Goal: Check status: Check status

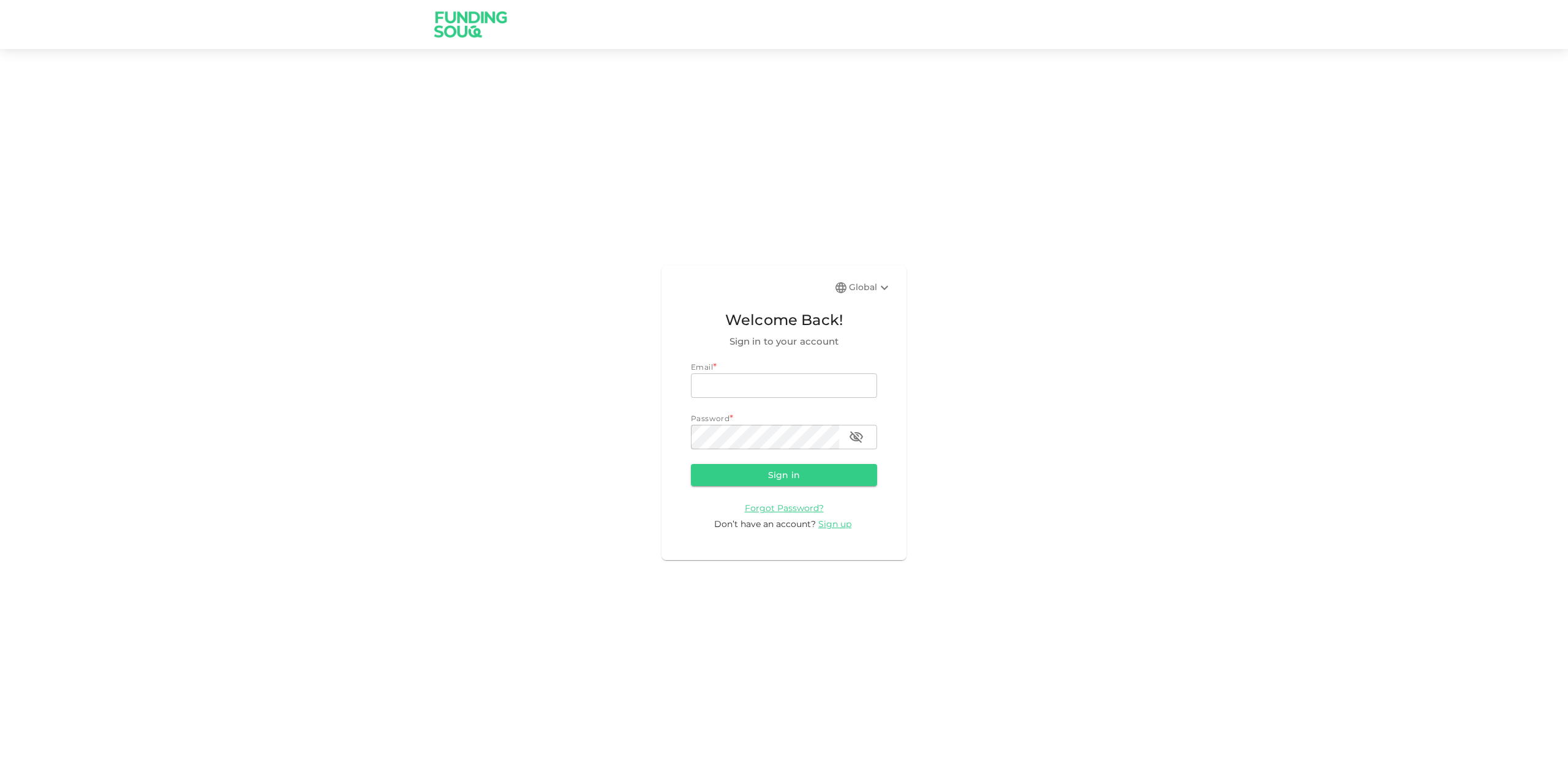
type input "[EMAIL_ADDRESS][DOMAIN_NAME]"
click at [812, 477] on button "Sign in" at bounding box center [784, 475] width 187 height 22
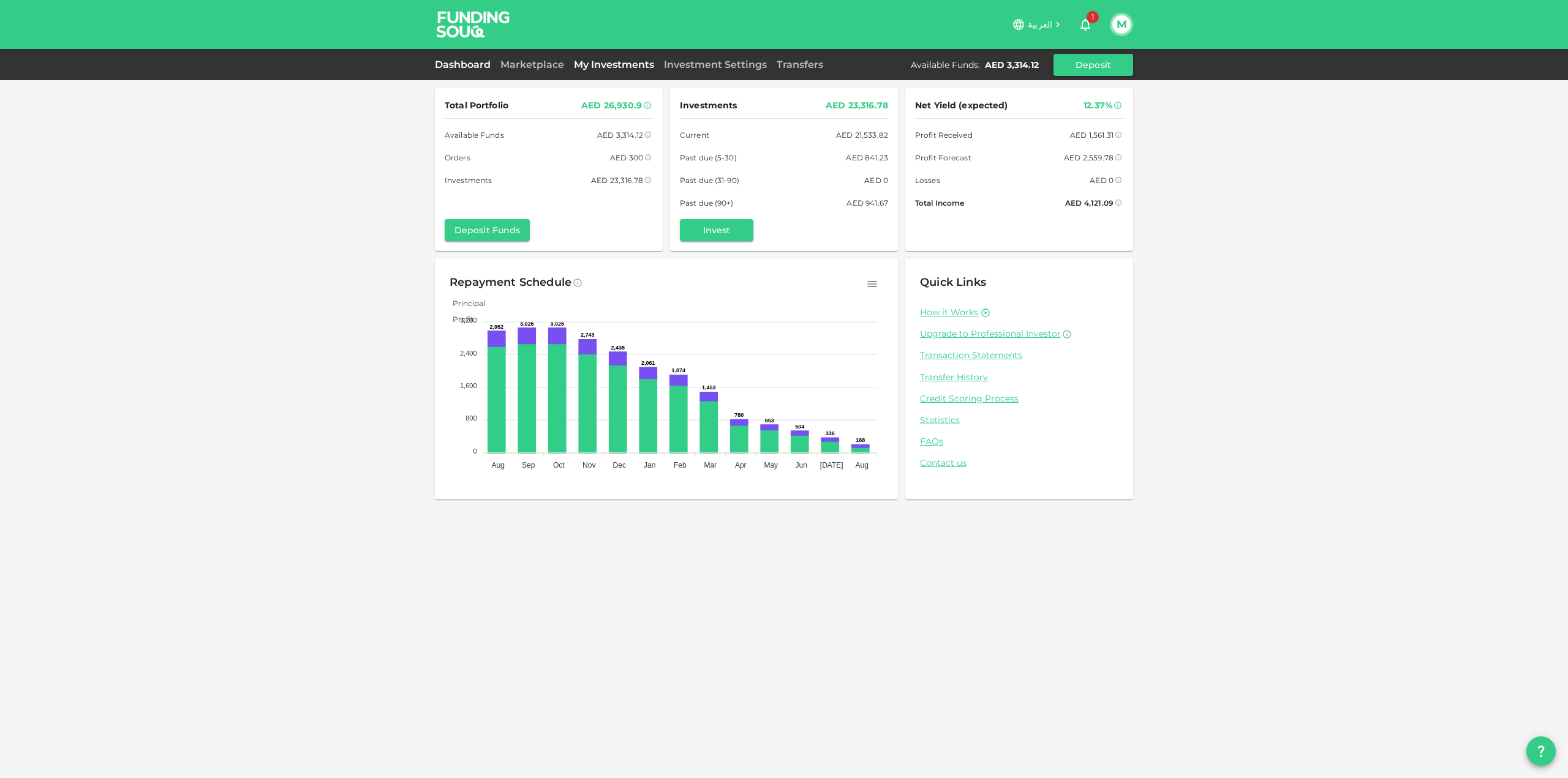
click at [634, 64] on link "My Investments" at bounding box center [614, 64] width 90 height 11
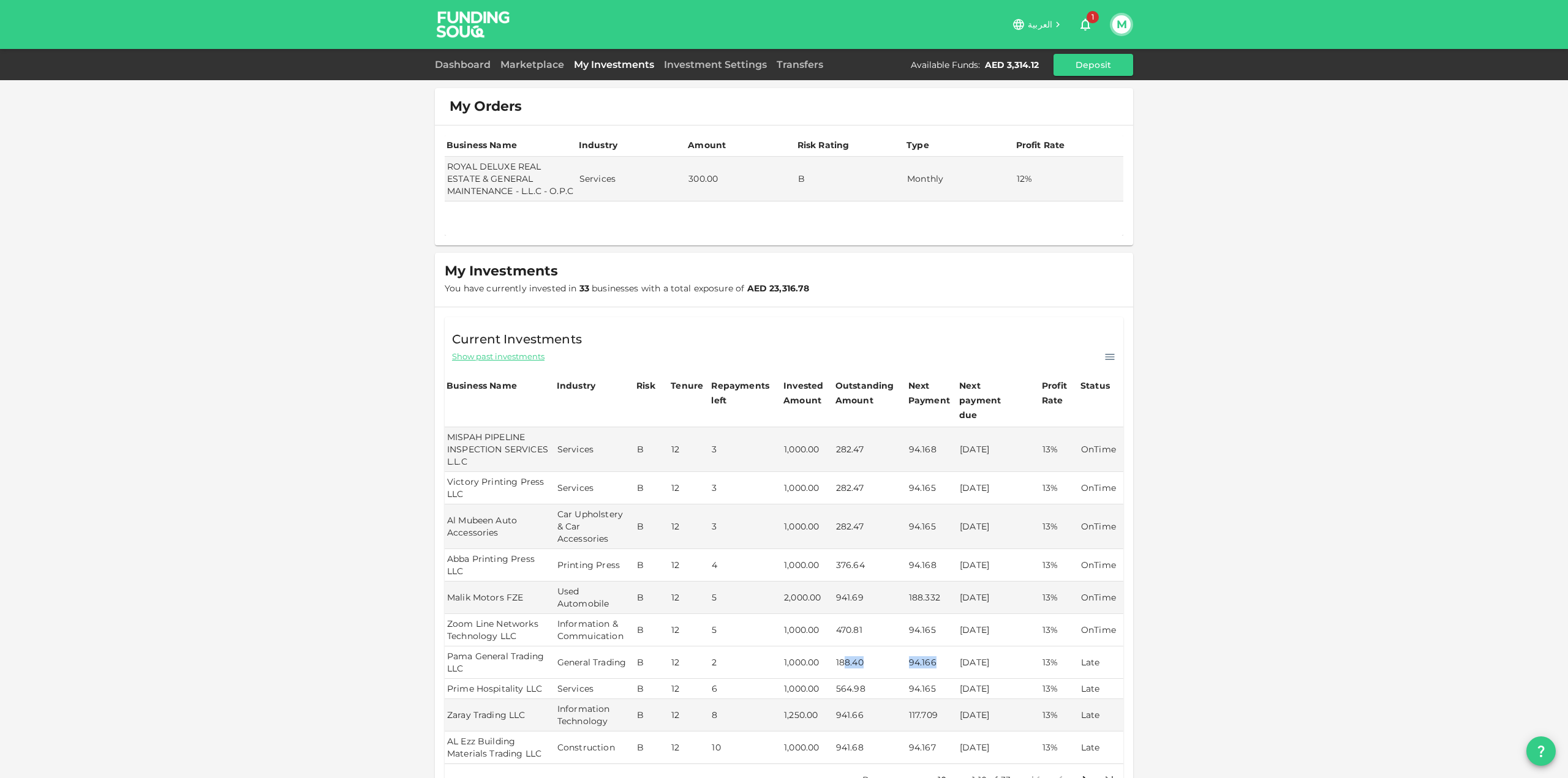
drag, startPoint x: 843, startPoint y: 633, endPoint x: 940, endPoint y: 635, distance: 97.0
click at [940, 646] on tr "Pama General Trading LLC General Trading B 12 2 1,000.00 188.40 94.166 [DATE] 1…" at bounding box center [784, 662] width 679 height 33
click at [937, 646] on td "94.166" at bounding box center [931, 662] width 51 height 33
drag, startPoint x: 936, startPoint y: 639, endPoint x: 899, endPoint y: 639, distance: 37.0
click at [899, 646] on tr "Pama General Trading LLC General Trading B 12 2 1,000.00 188.40 94.166 [DATE] 1…" at bounding box center [784, 662] width 679 height 33
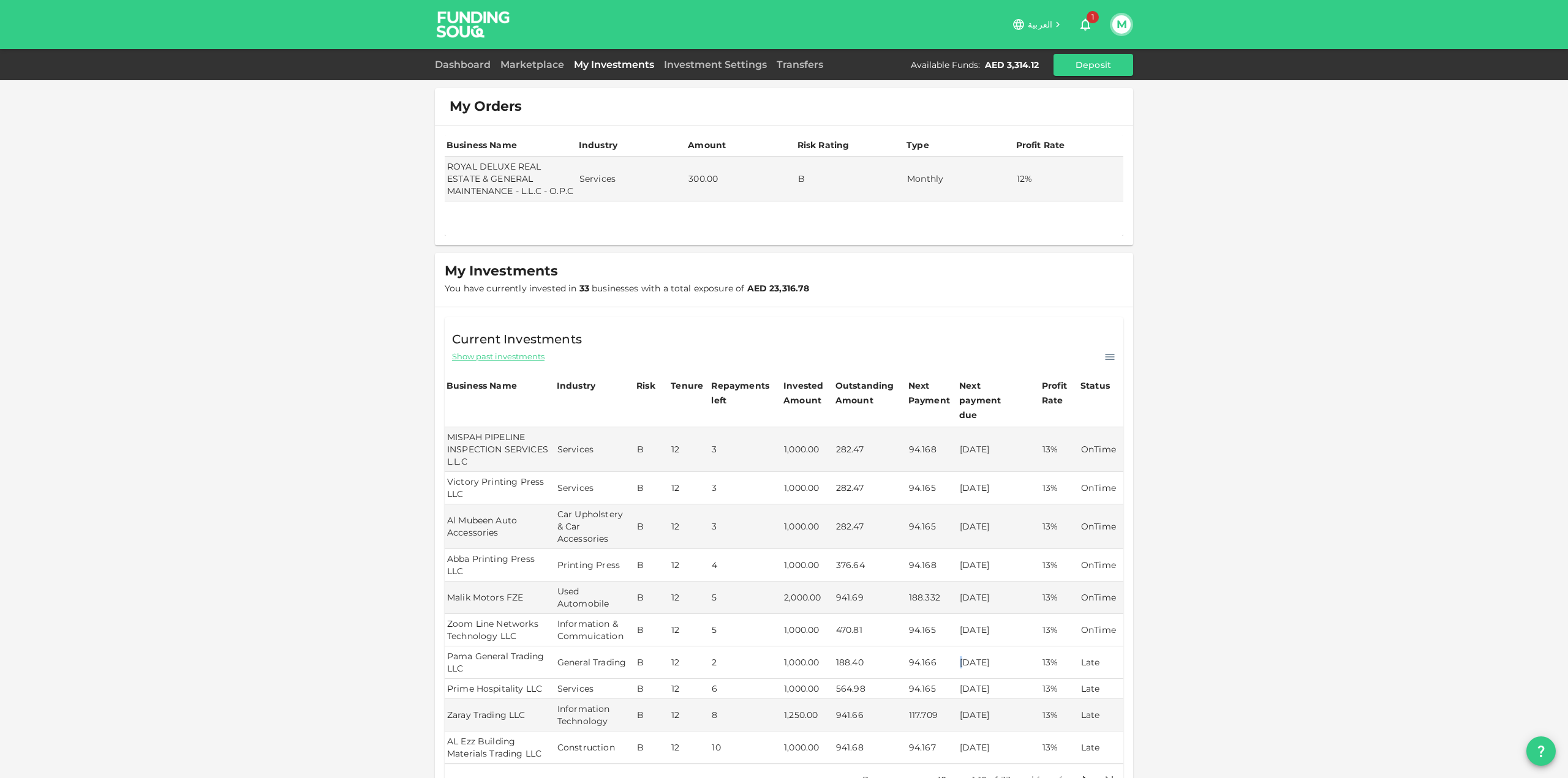
click at [957, 646] on td "[DATE]" at bounding box center [998, 662] width 83 height 33
click at [959, 679] on td "[DATE]" at bounding box center [998, 689] width 83 height 21
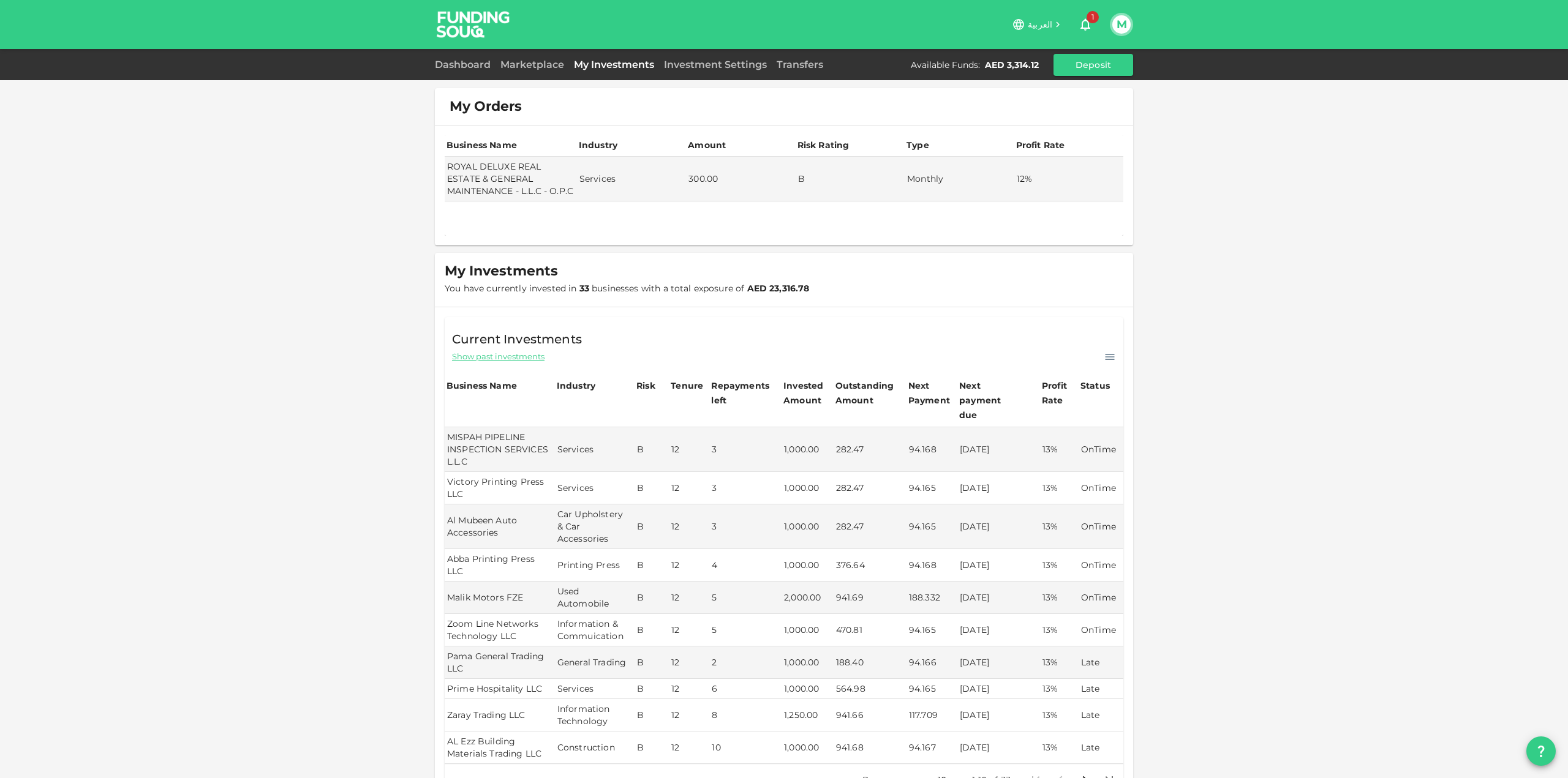
click at [959, 700] on td "[DATE]" at bounding box center [998, 716] width 83 height 33
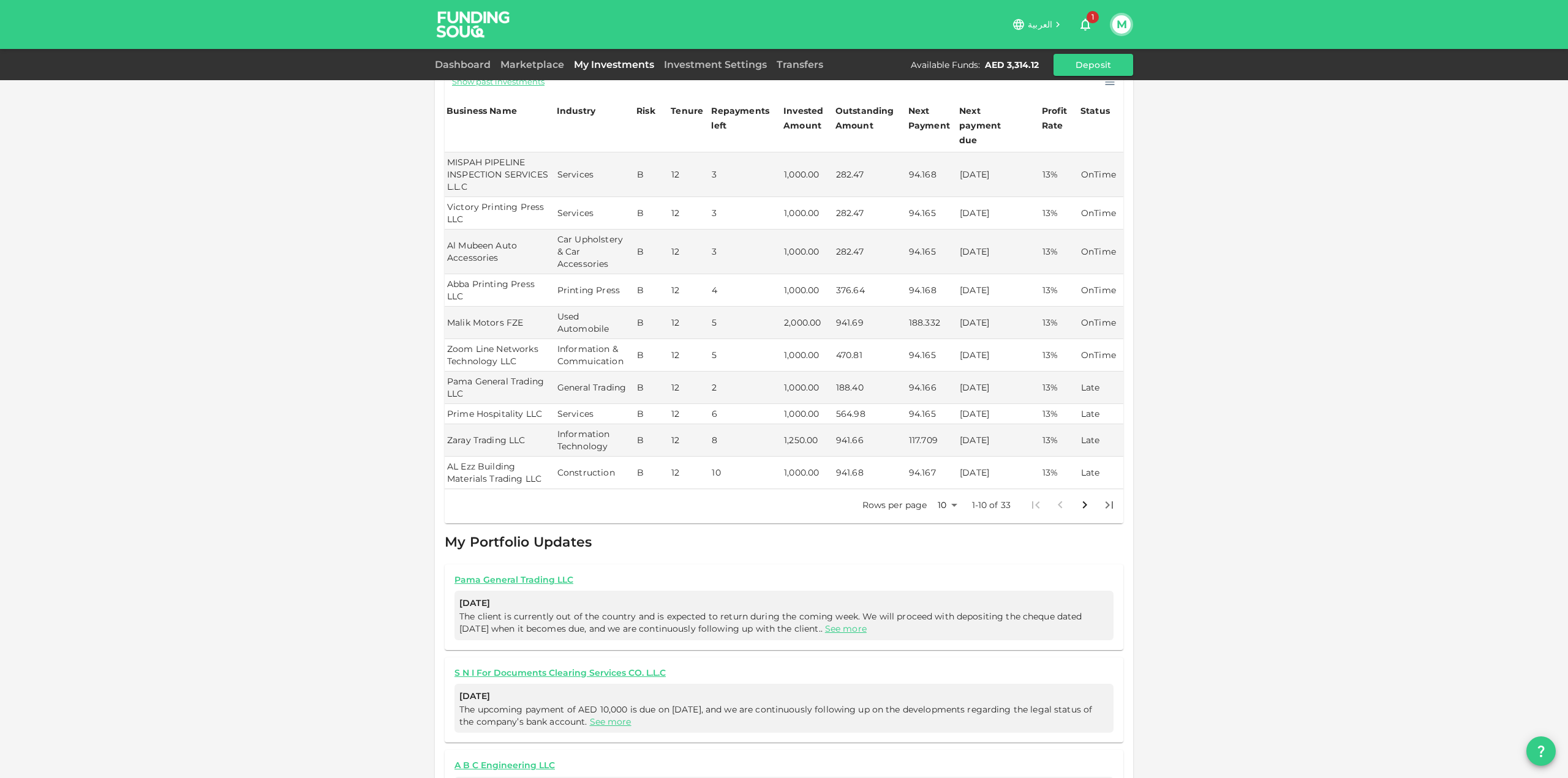
scroll to position [336, 0]
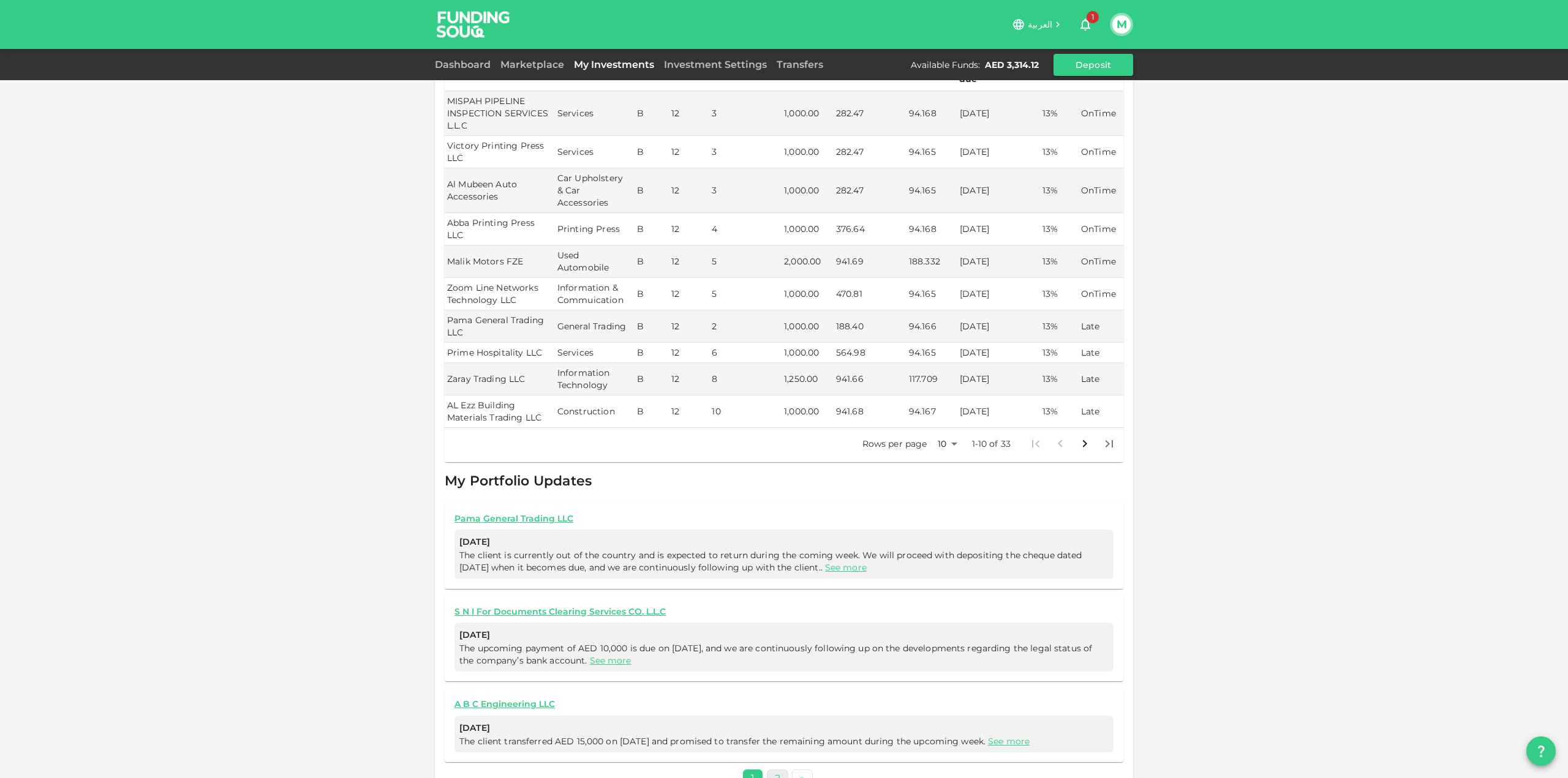
click at [773, 770] on link "2" at bounding box center [778, 778] width 21 height 18
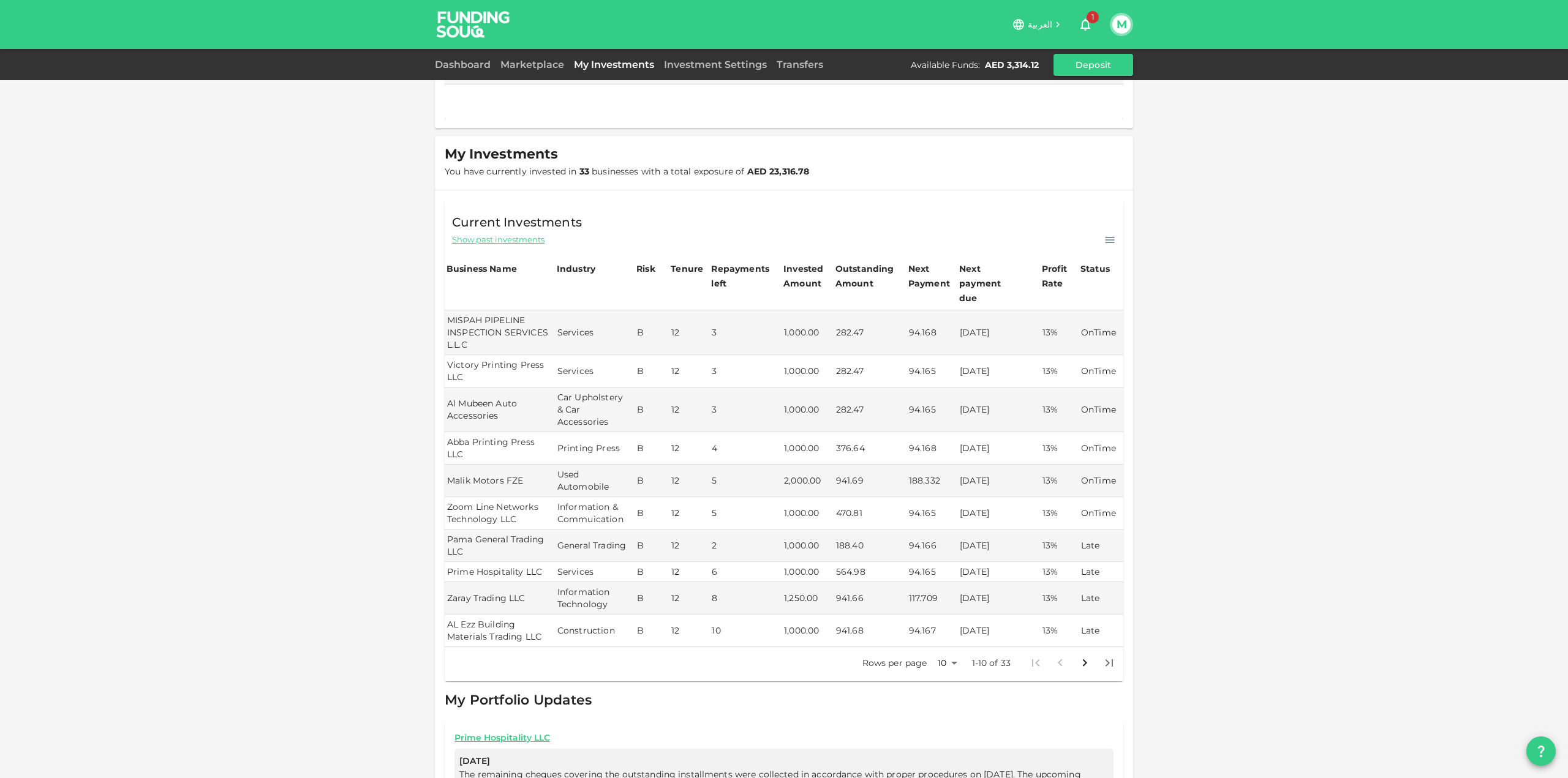
scroll to position [324, 0]
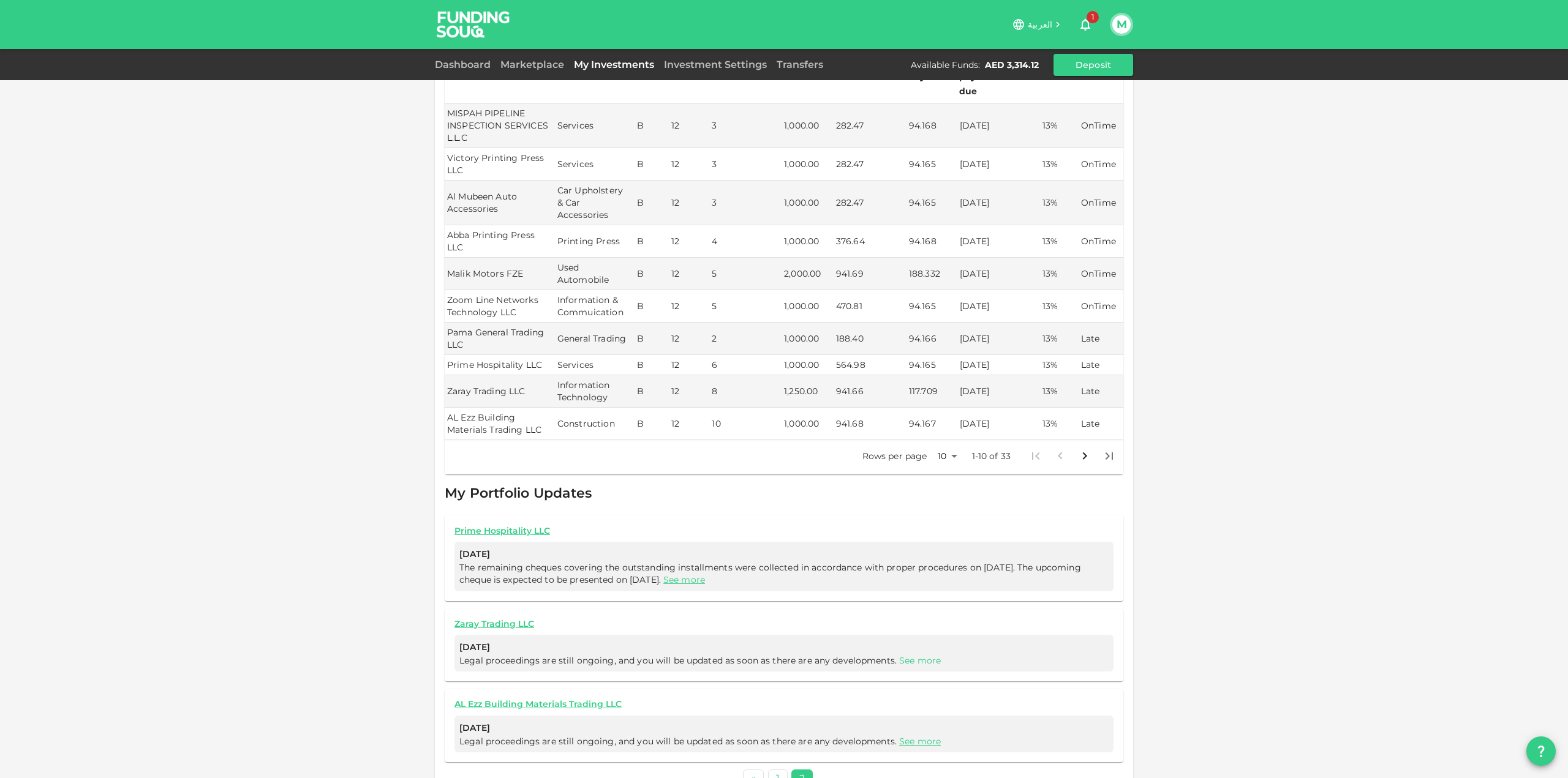
click at [915, 655] on link "See more" at bounding box center [920, 661] width 42 height 11
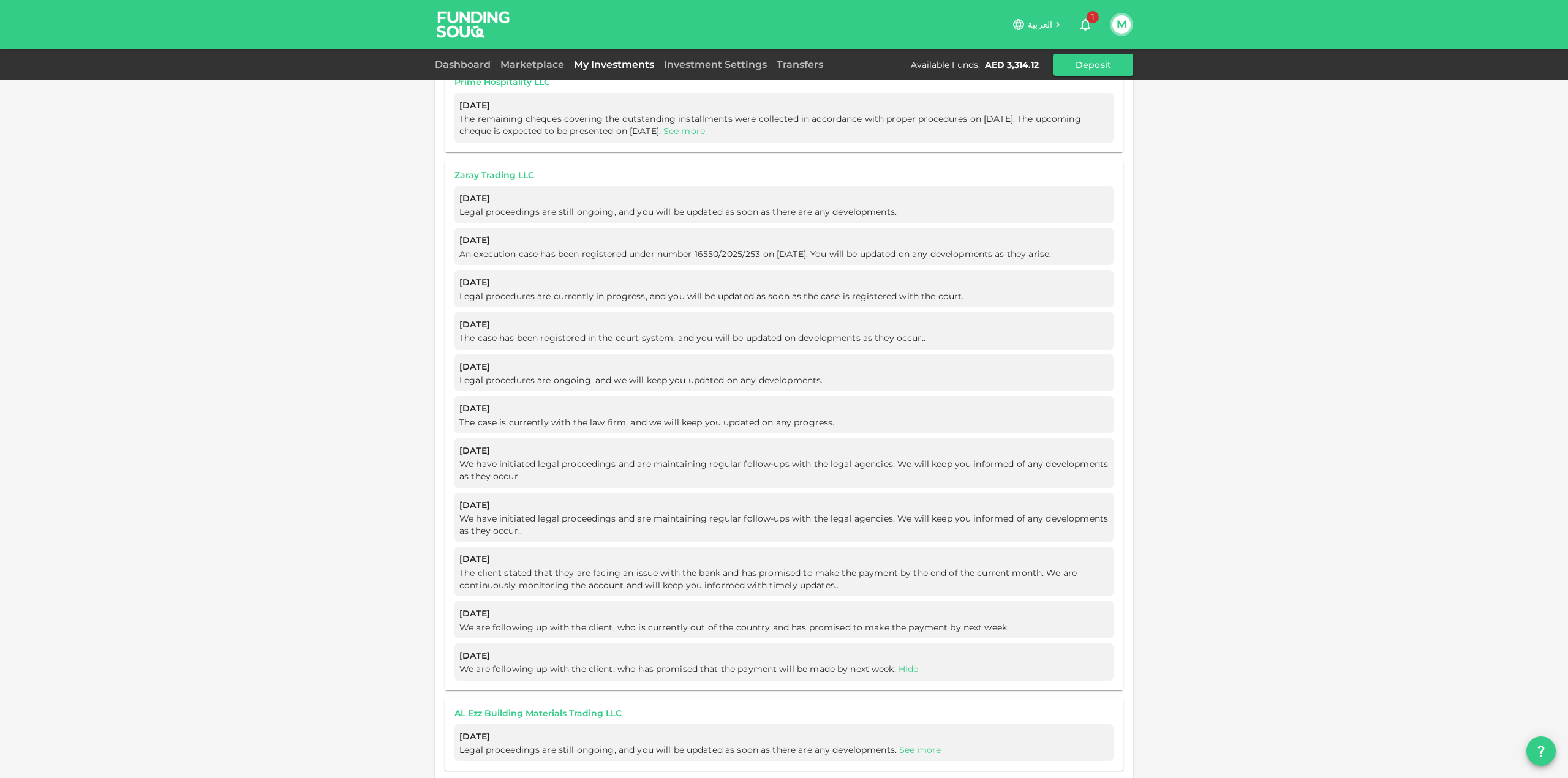
scroll to position [781, 0]
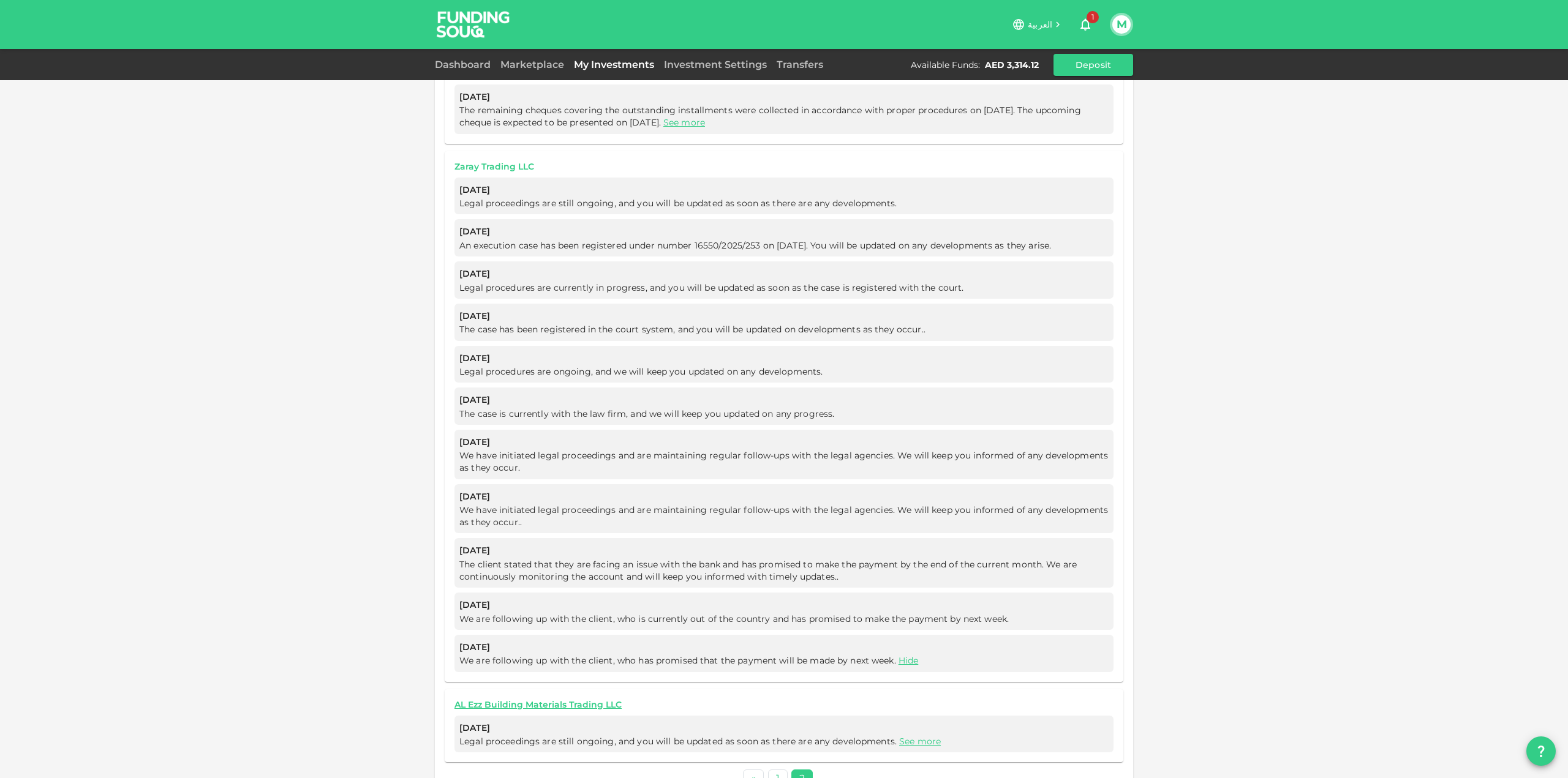
click at [503, 161] on link "Zaray Trading LLC" at bounding box center [784, 167] width 659 height 11
click at [544, 161] on link "Zaray Trading LLC" at bounding box center [784, 167] width 659 height 11
click at [509, 700] on link "AL Ezz Building Materials Trading LLC" at bounding box center [784, 705] width 659 height 11
click at [904, 736] on link "See more" at bounding box center [920, 741] width 42 height 11
click at [901, 655] on link "Hide" at bounding box center [909, 661] width 21 height 11
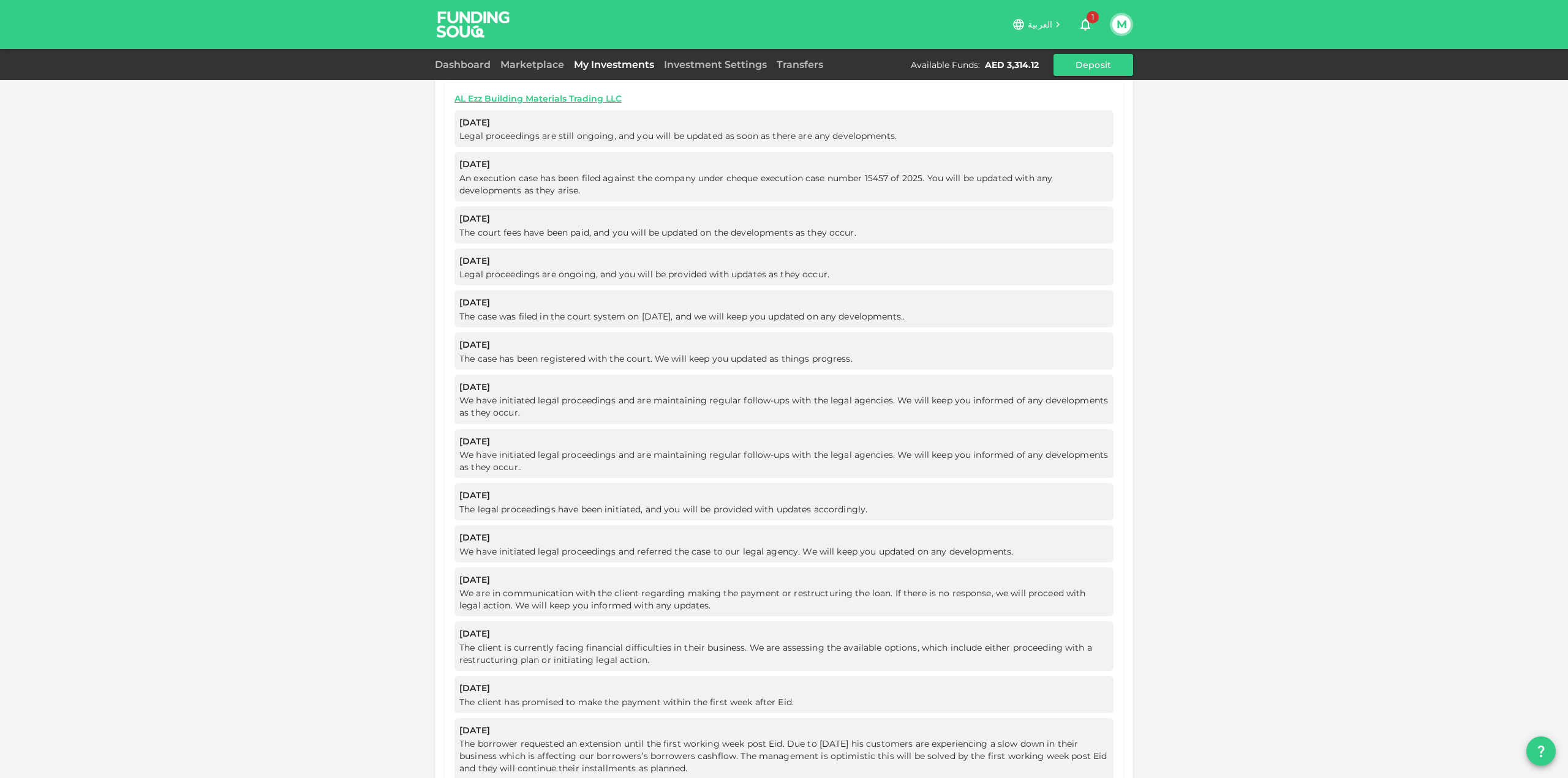
scroll to position [1010, 0]
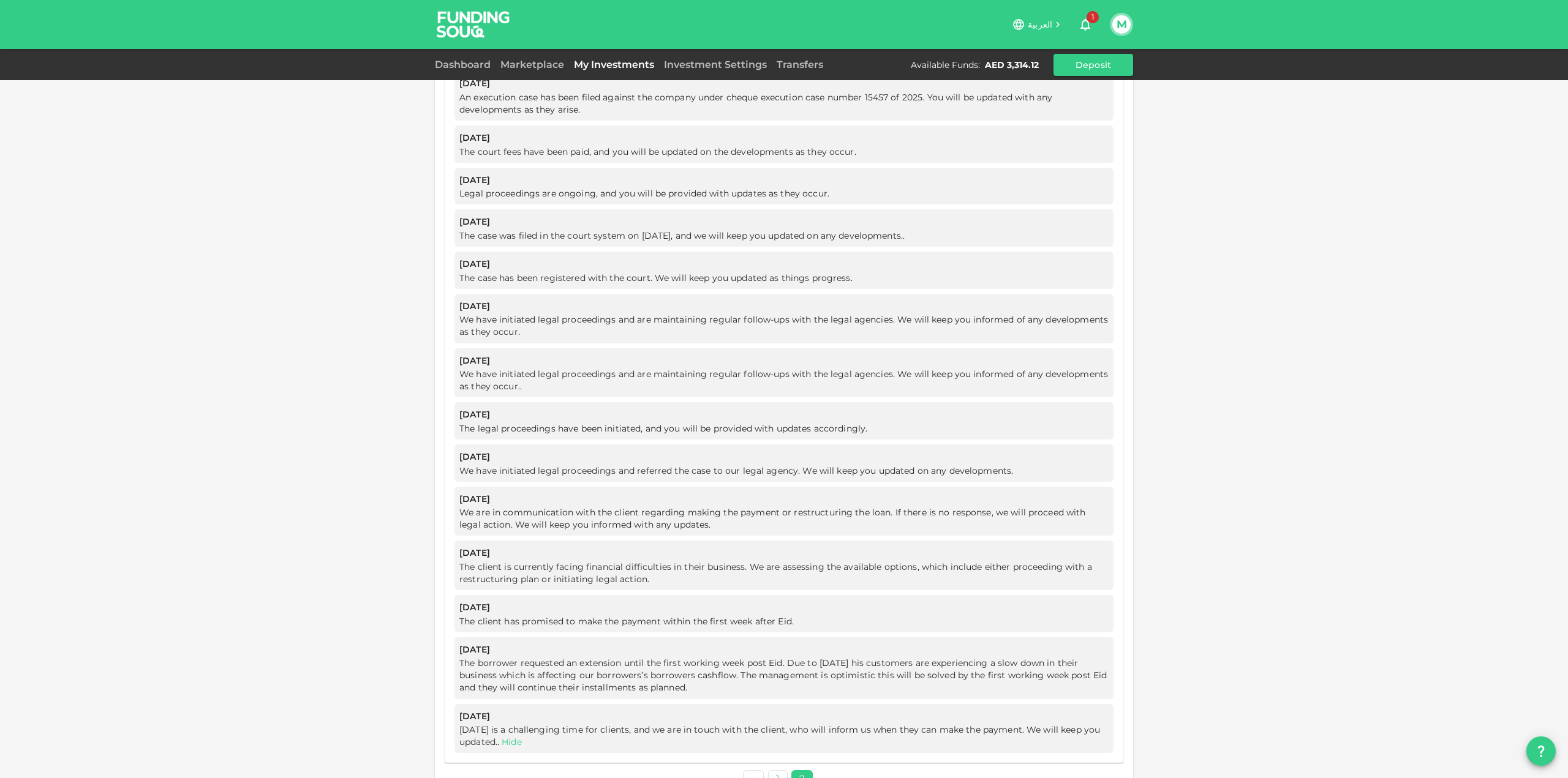
click at [522, 737] on link "Hide" at bounding box center [512, 742] width 21 height 11
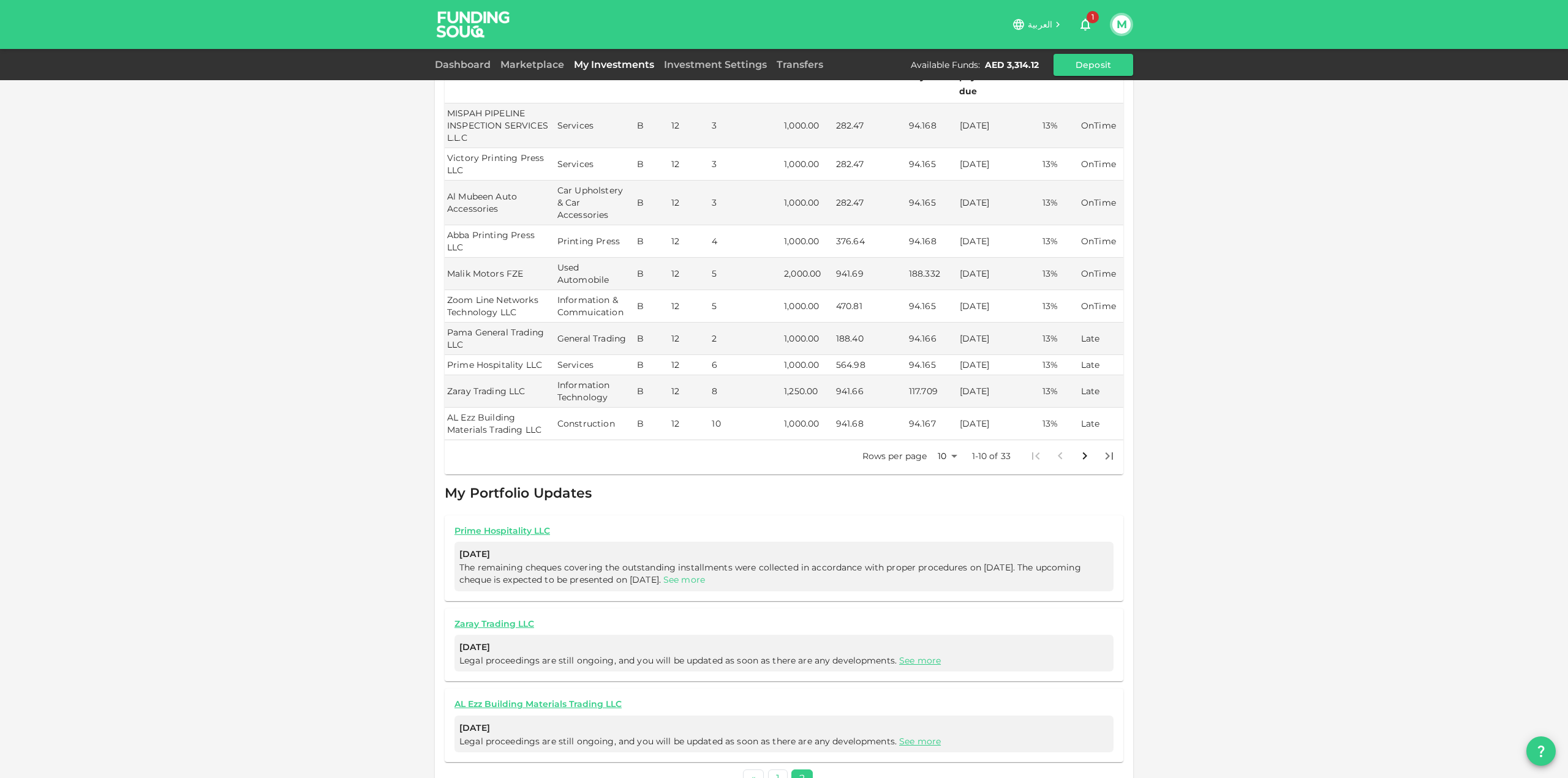
click at [705, 574] on link "See more" at bounding box center [684, 579] width 42 height 11
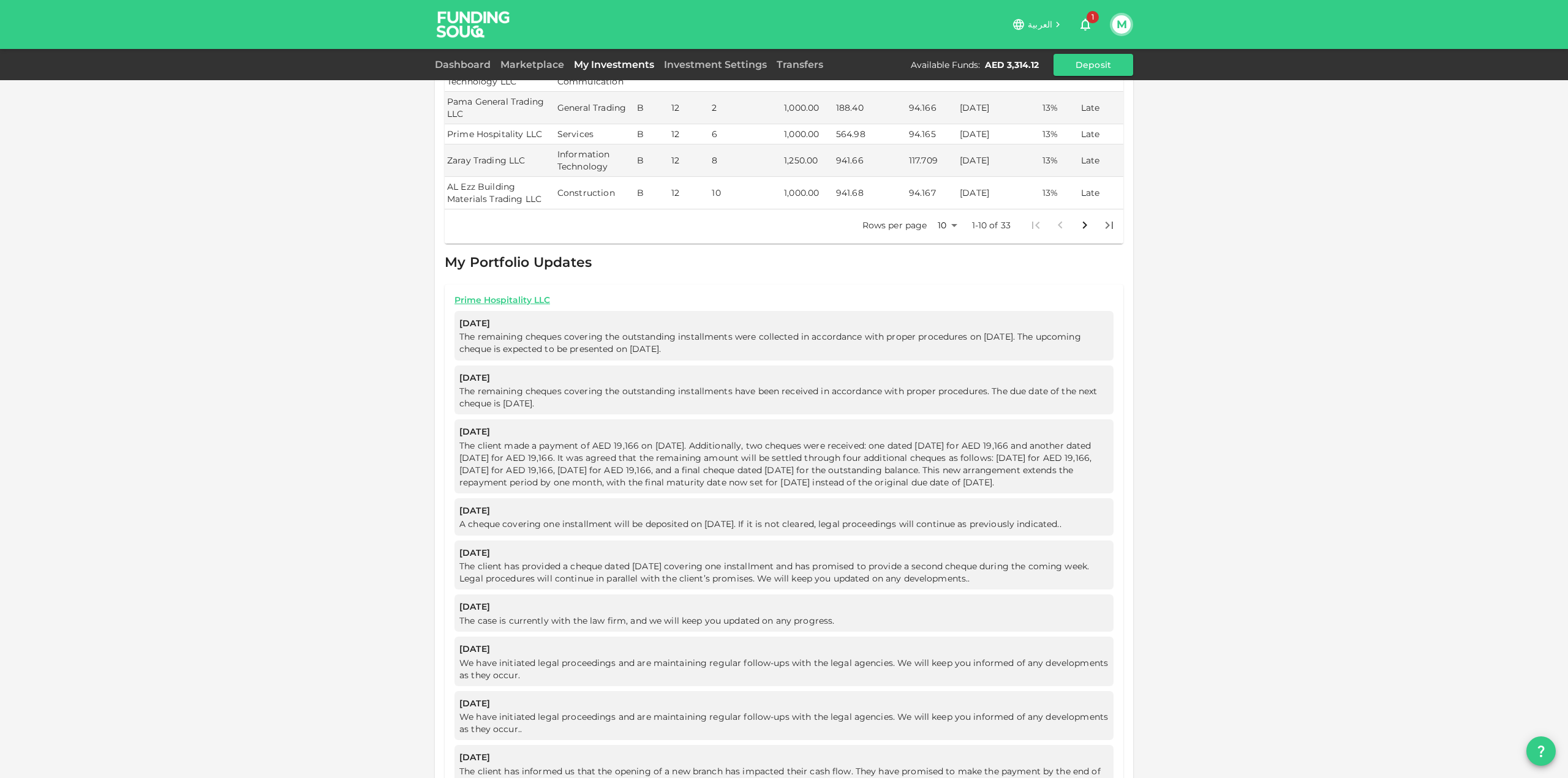
scroll to position [533, 0]
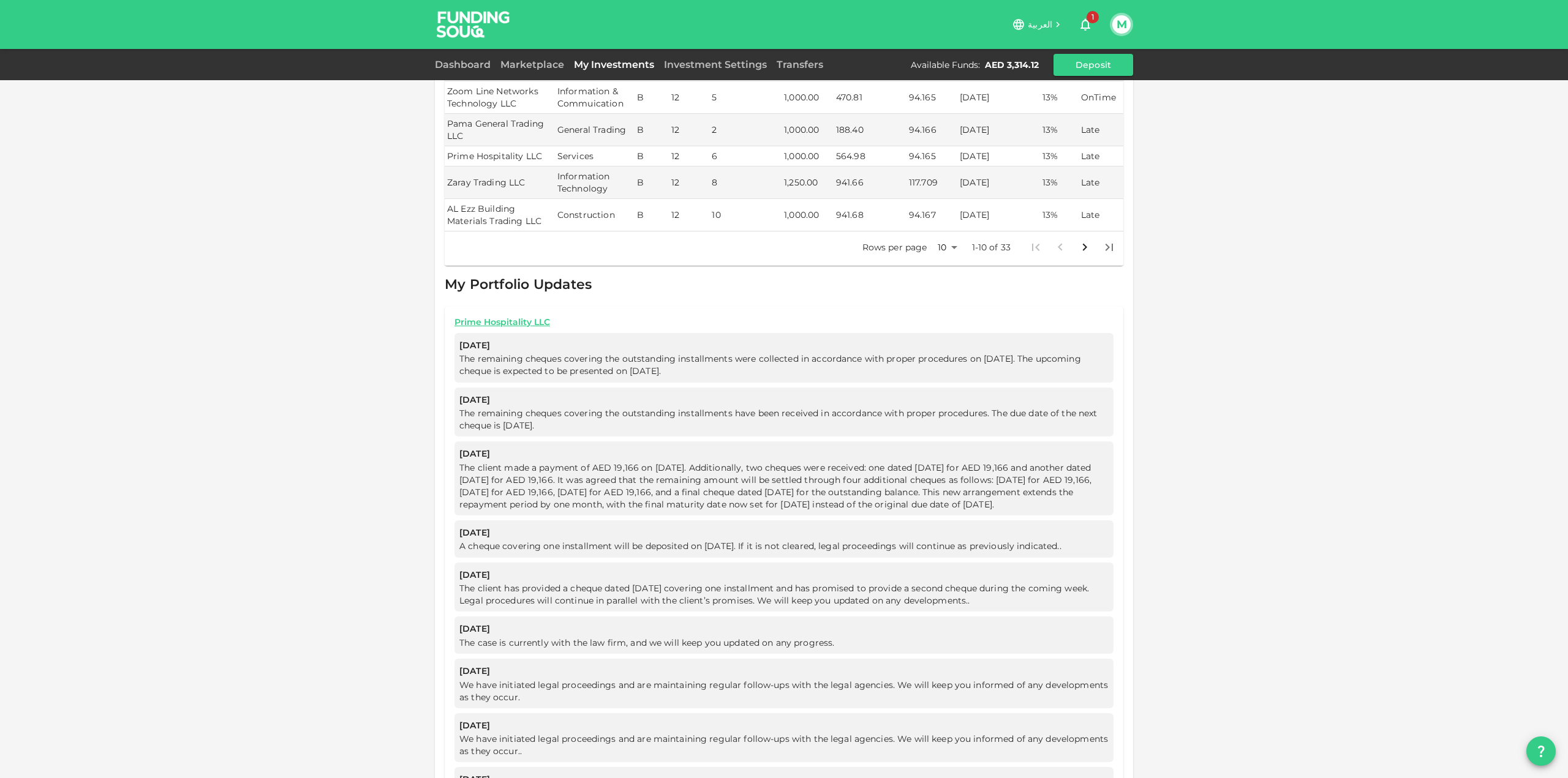
drag, startPoint x: 720, startPoint y: 558, endPoint x: 649, endPoint y: 515, distance: 83.0
click at [649, 540] on span "A cheque covering one installment will be deposited on [DATE]. If it is not cle…" at bounding box center [762, 546] width 607 height 11
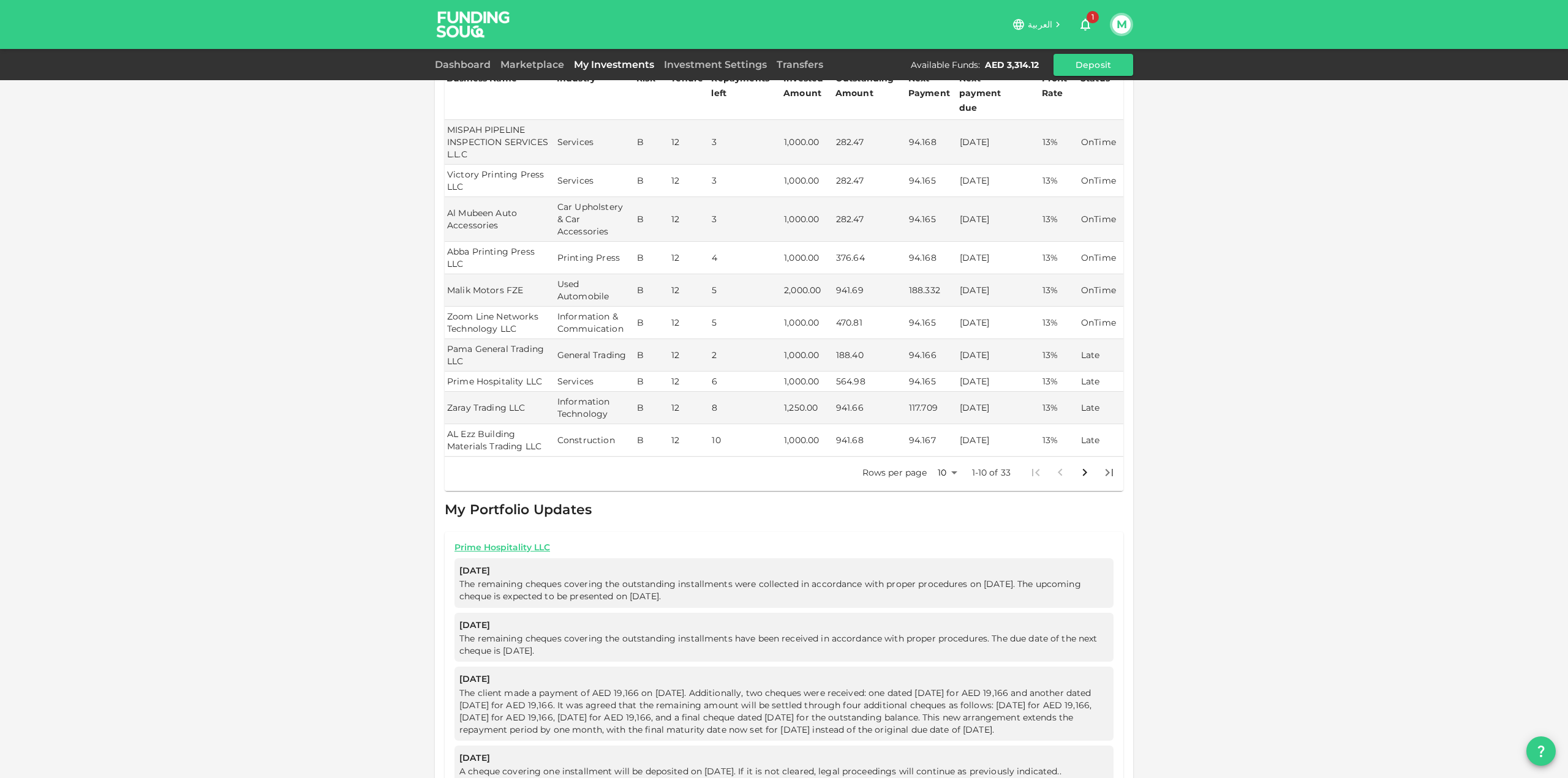
scroll to position [288, 0]
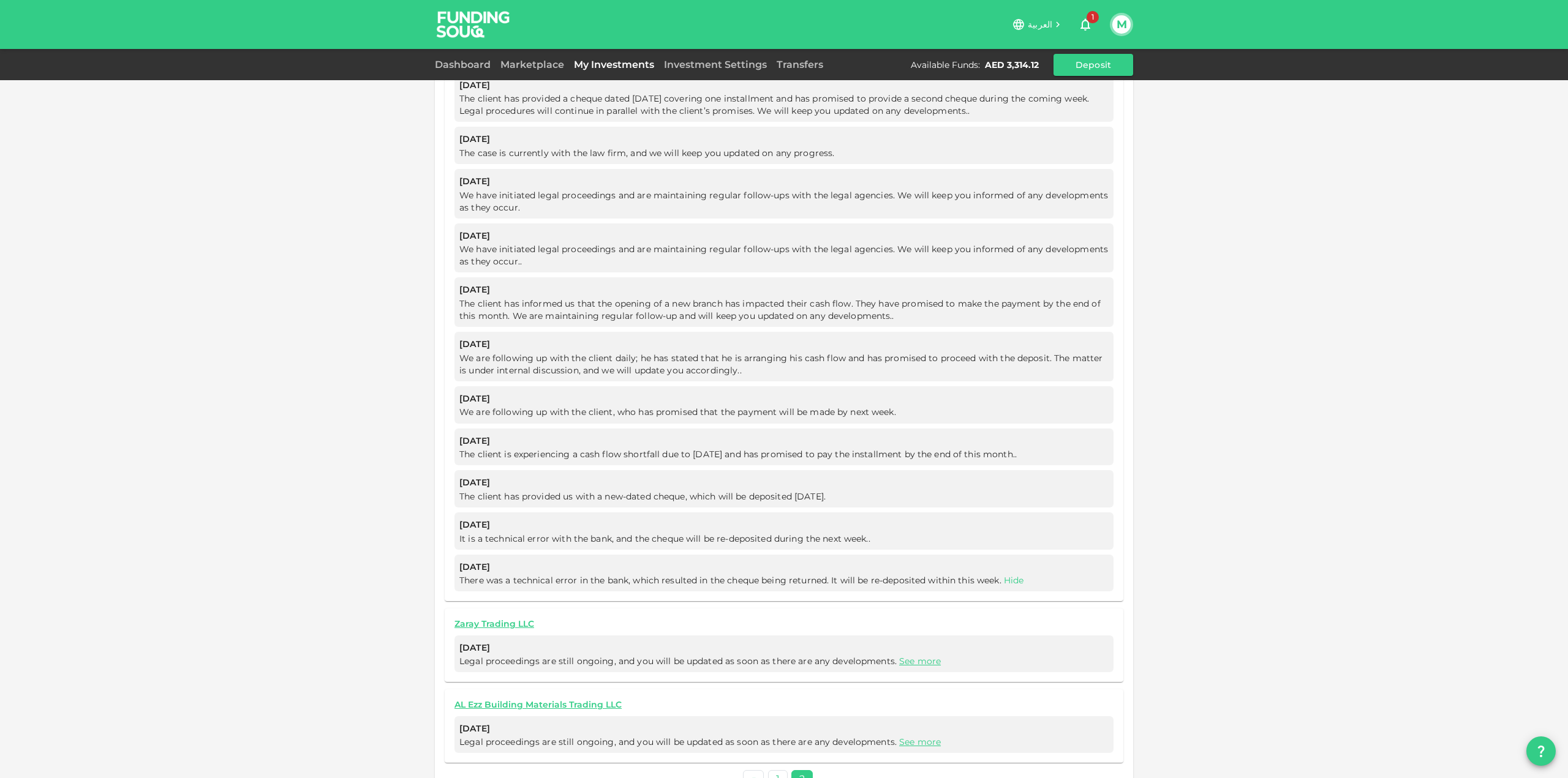
click at [1008, 575] on link "Hide" at bounding box center [1014, 580] width 21 height 11
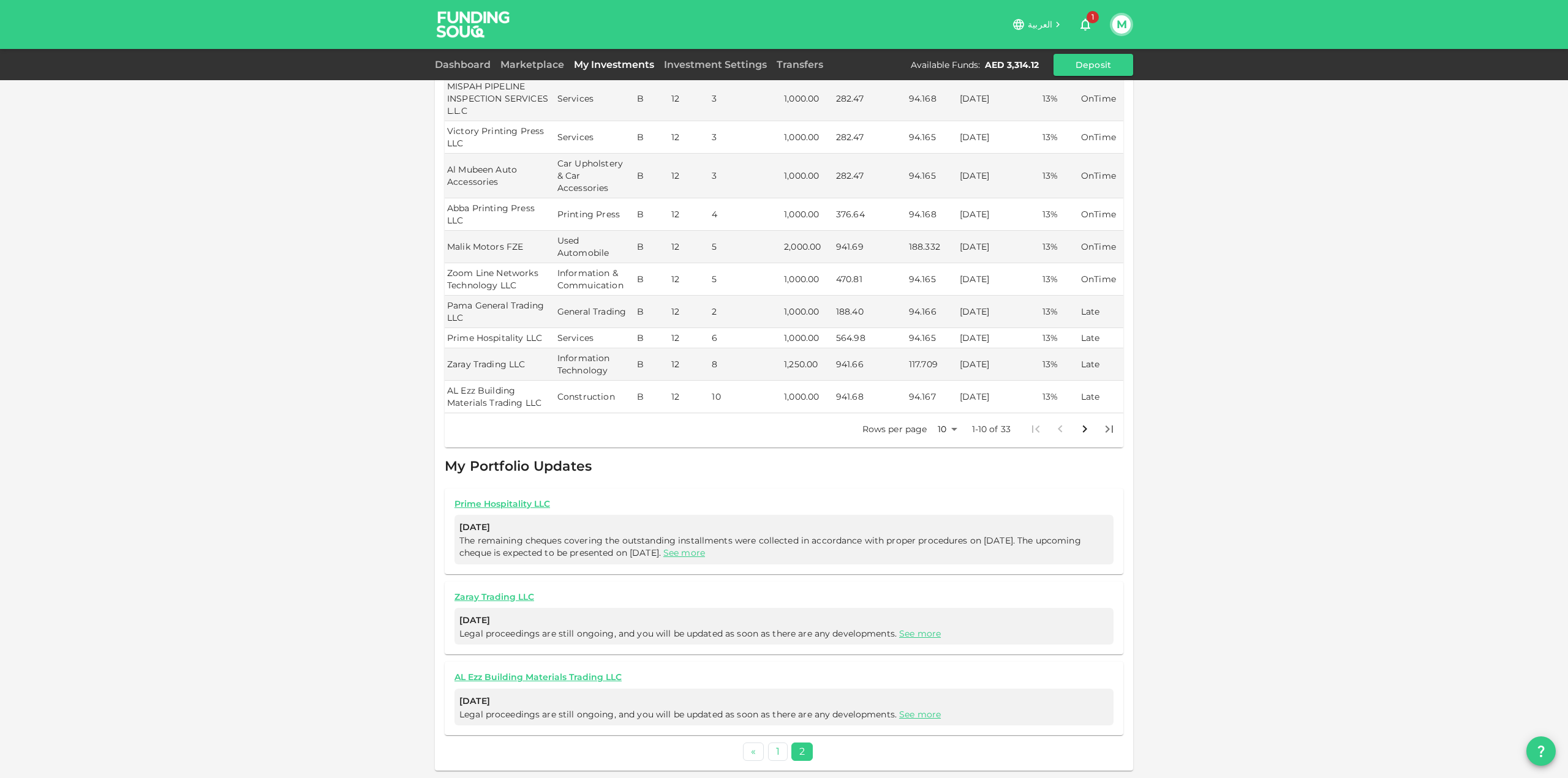
scroll to position [324, 0]
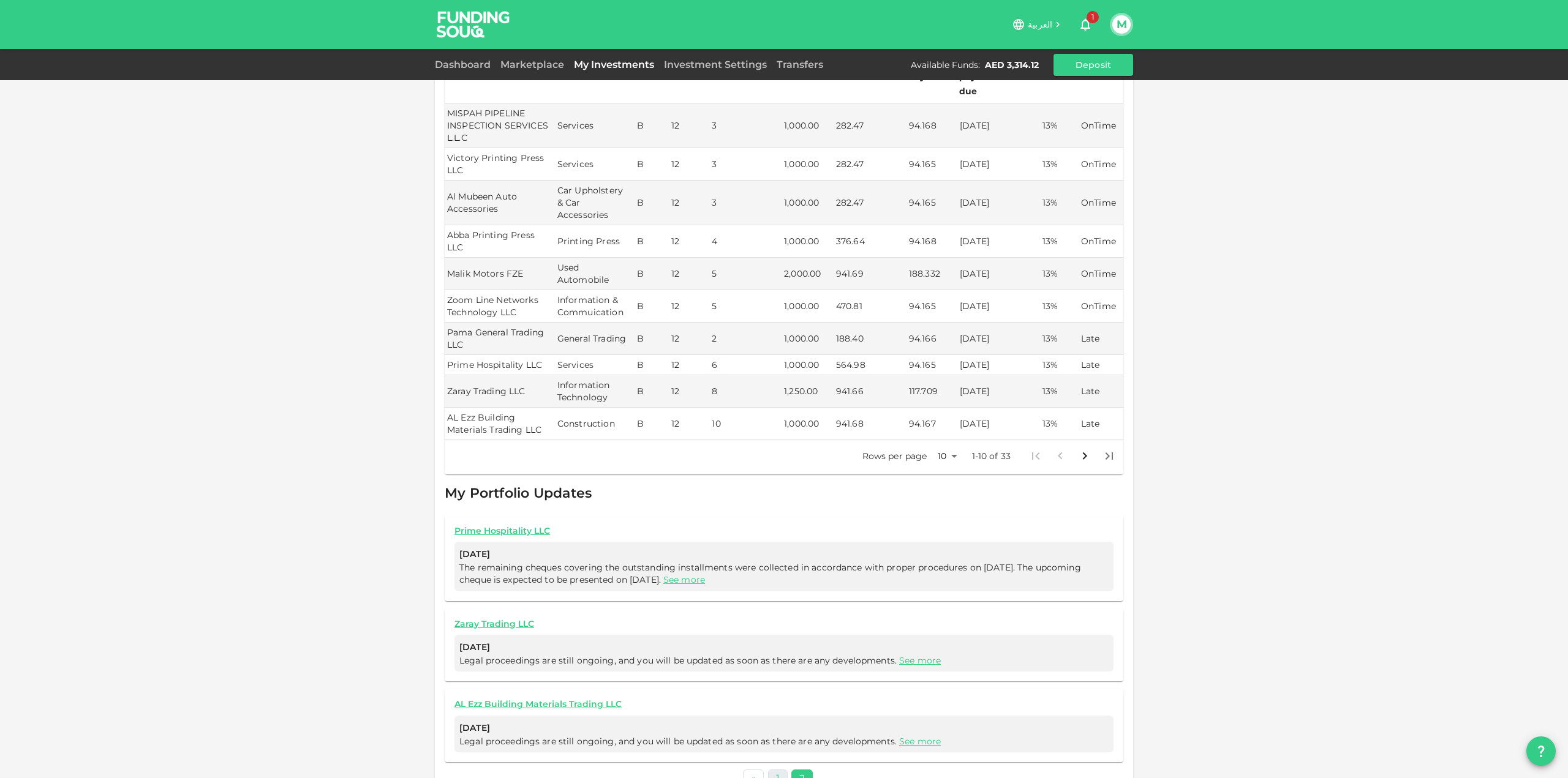
click at [778, 770] on link "1" at bounding box center [778, 778] width 20 height 18
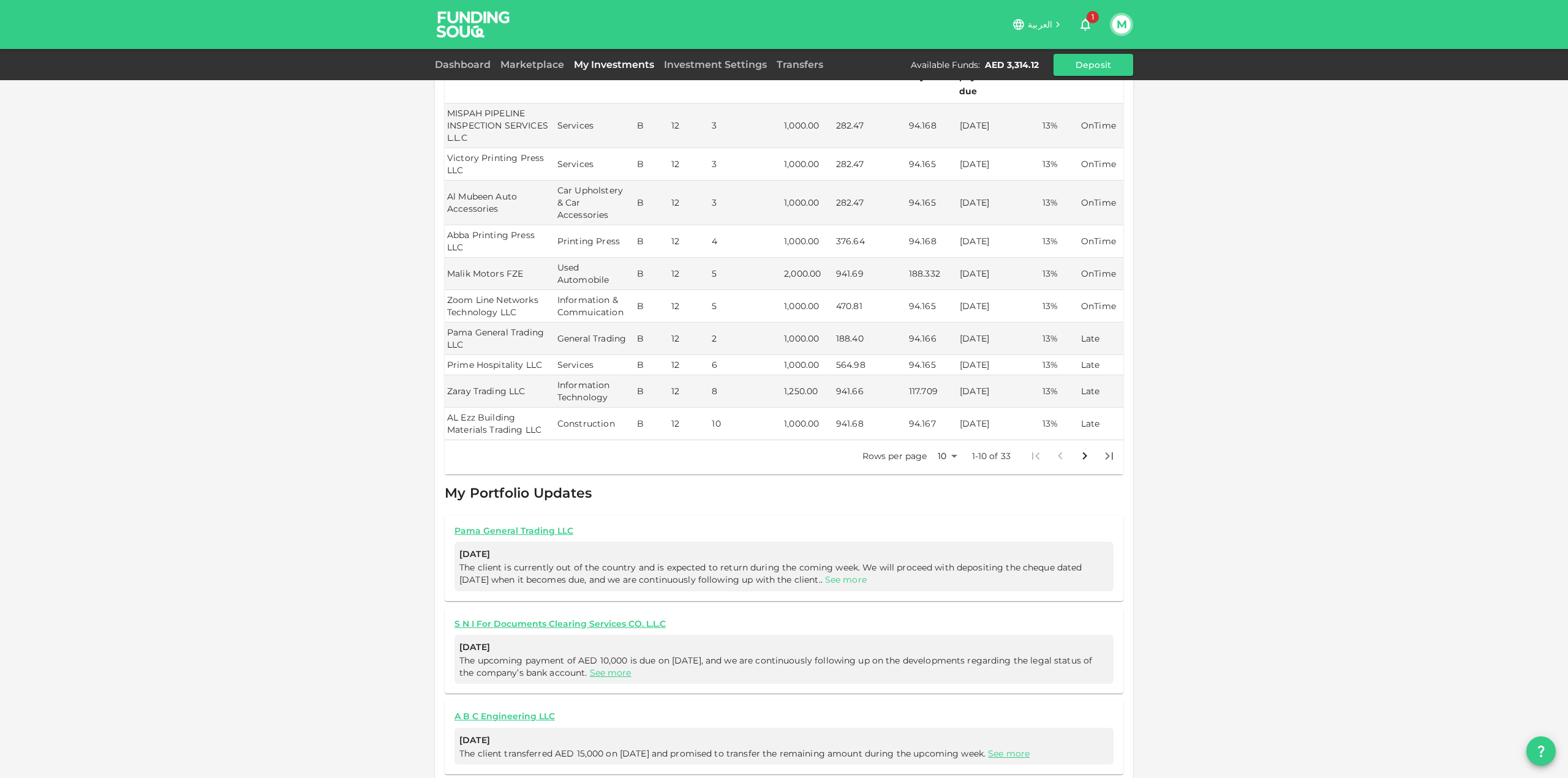
click at [834, 574] on link "See more" at bounding box center [845, 579] width 42 height 11
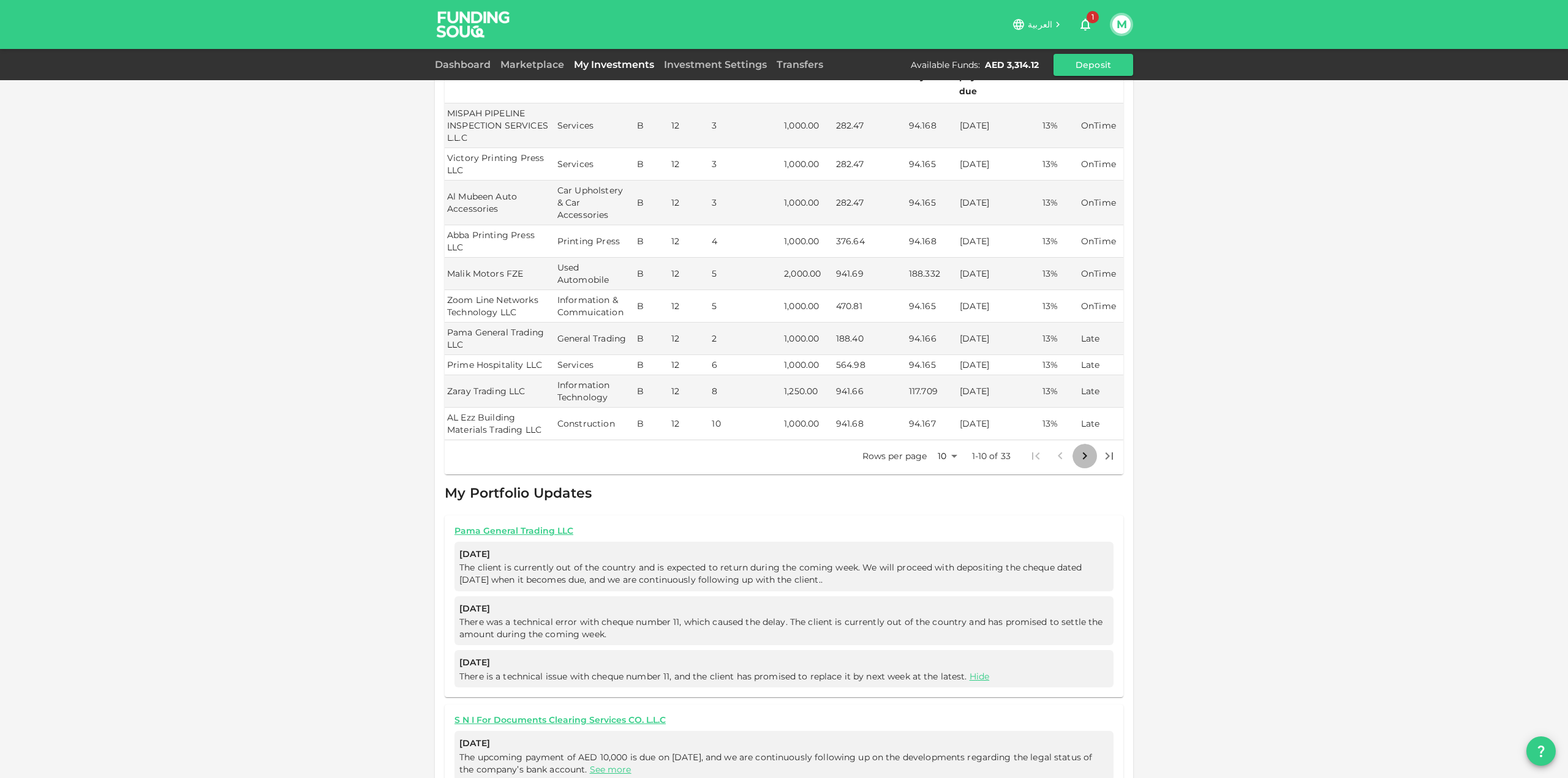
click at [1079, 449] on icon "Go to next page" at bounding box center [1084, 456] width 14 height 14
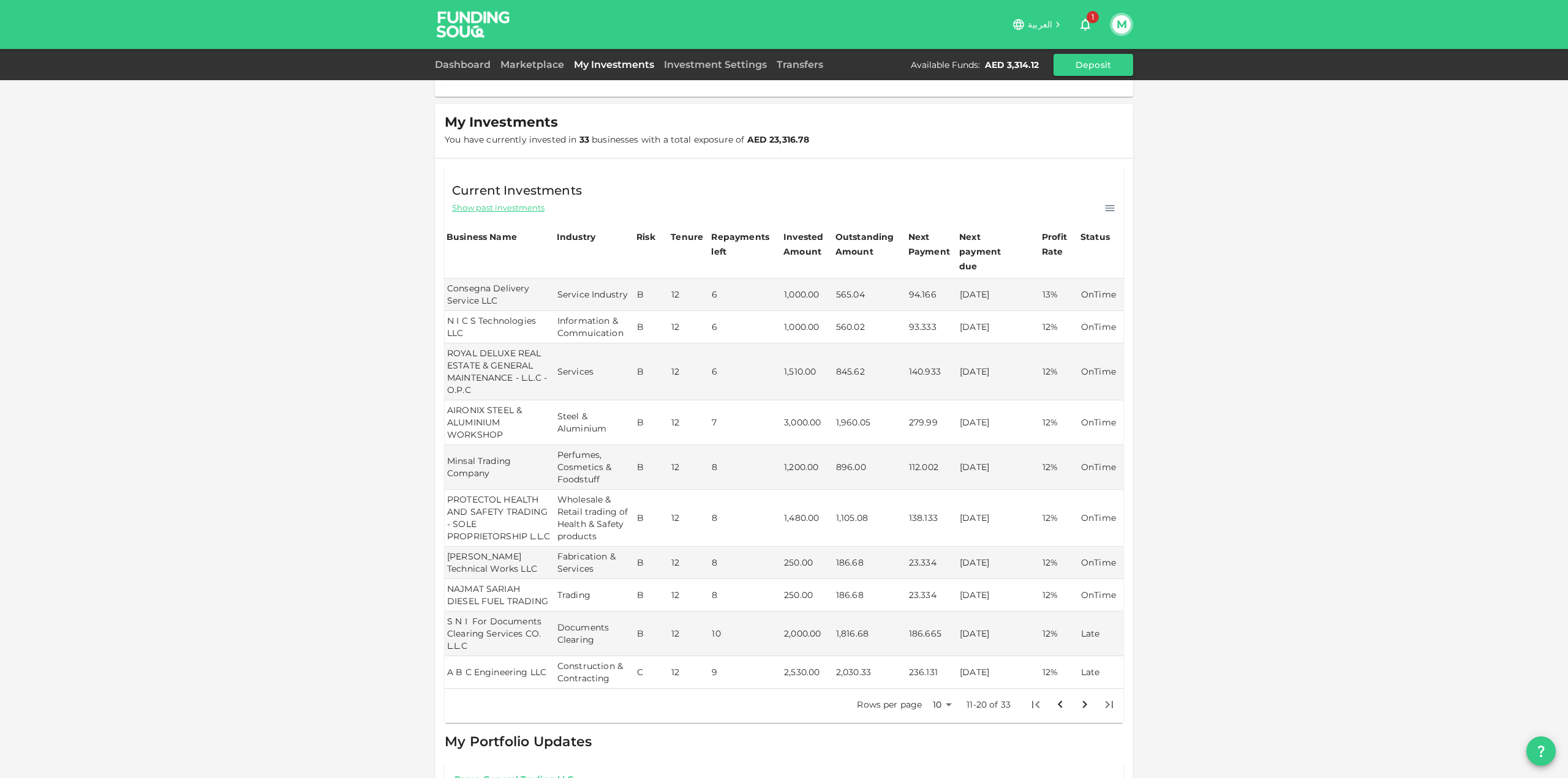
scroll to position [140, 0]
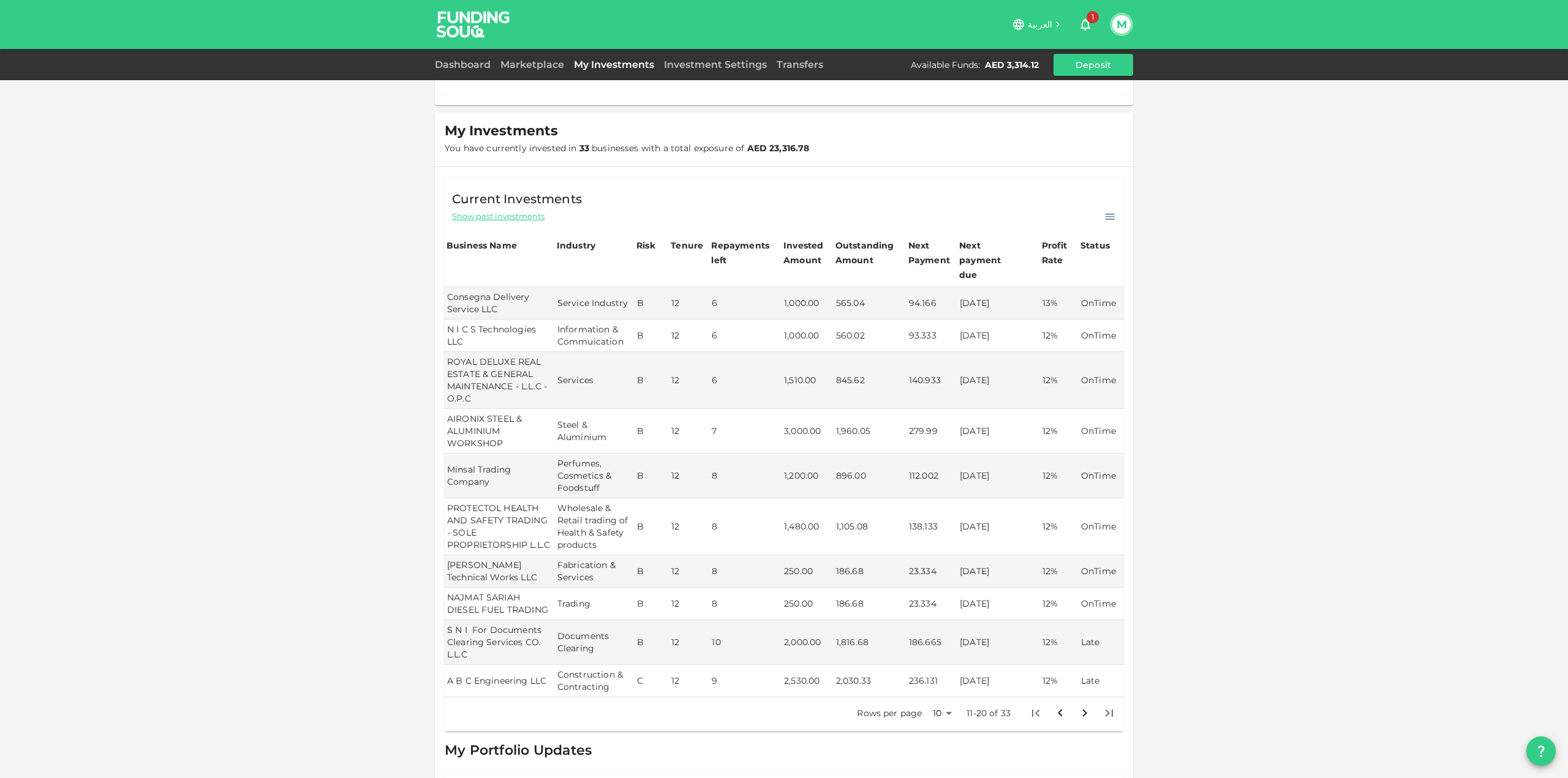
click at [1078, 706] on icon "Go to next page" at bounding box center [1084, 713] width 14 height 14
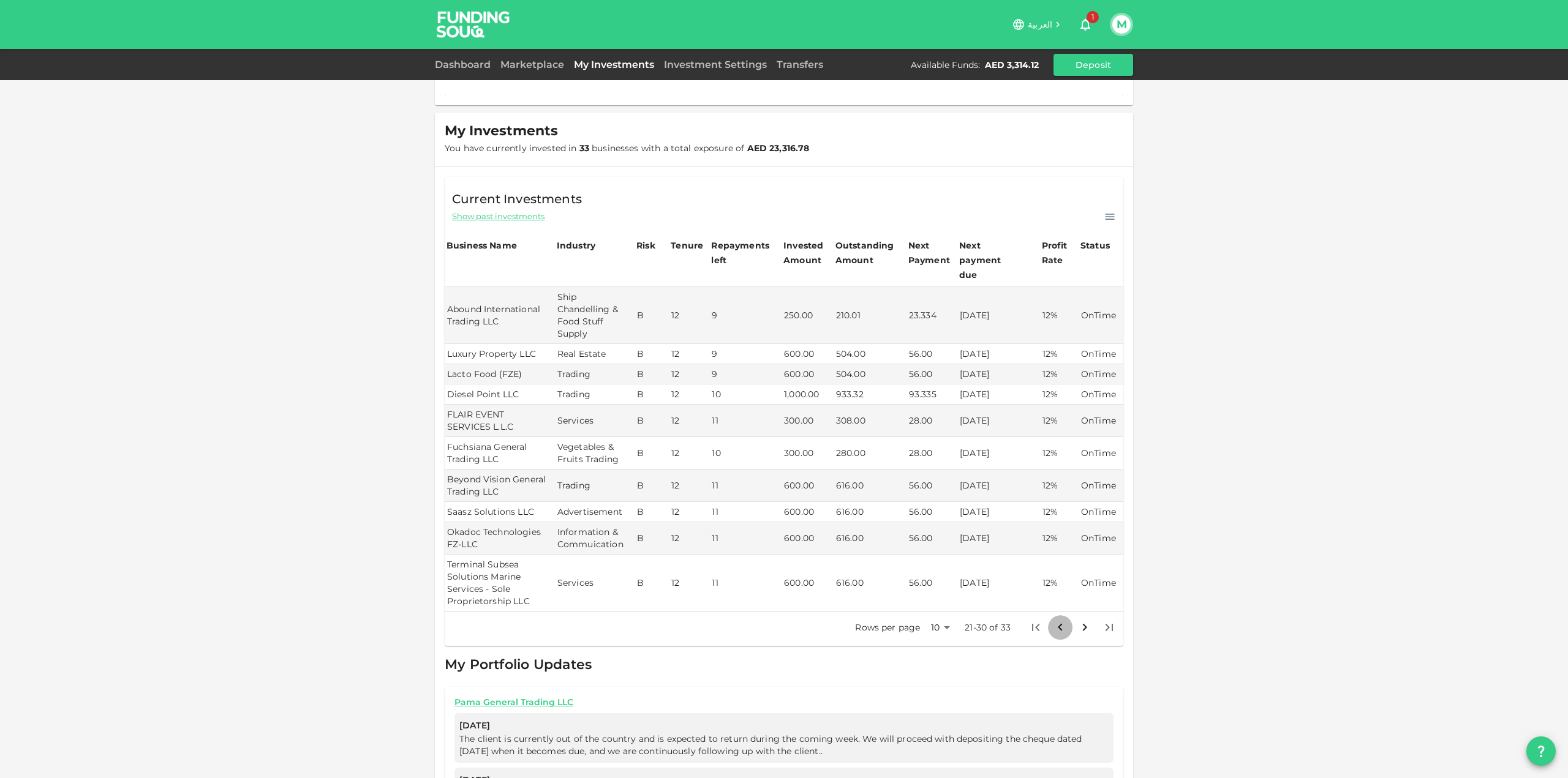
click at [1053, 620] on icon "Go to previous page" at bounding box center [1060, 627] width 14 height 14
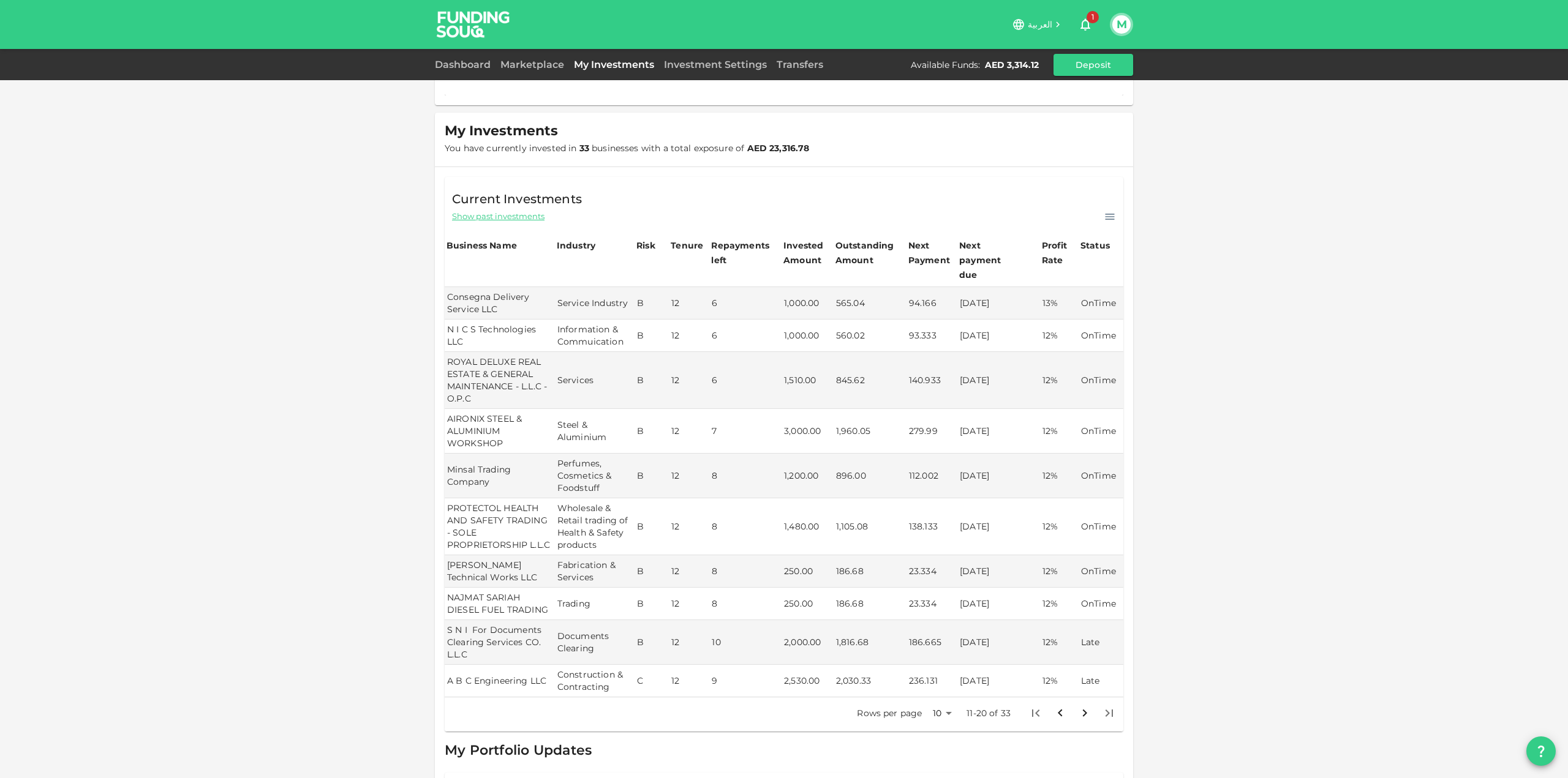
click at [1056, 706] on icon "Go to previous page" at bounding box center [1060, 713] width 14 height 14
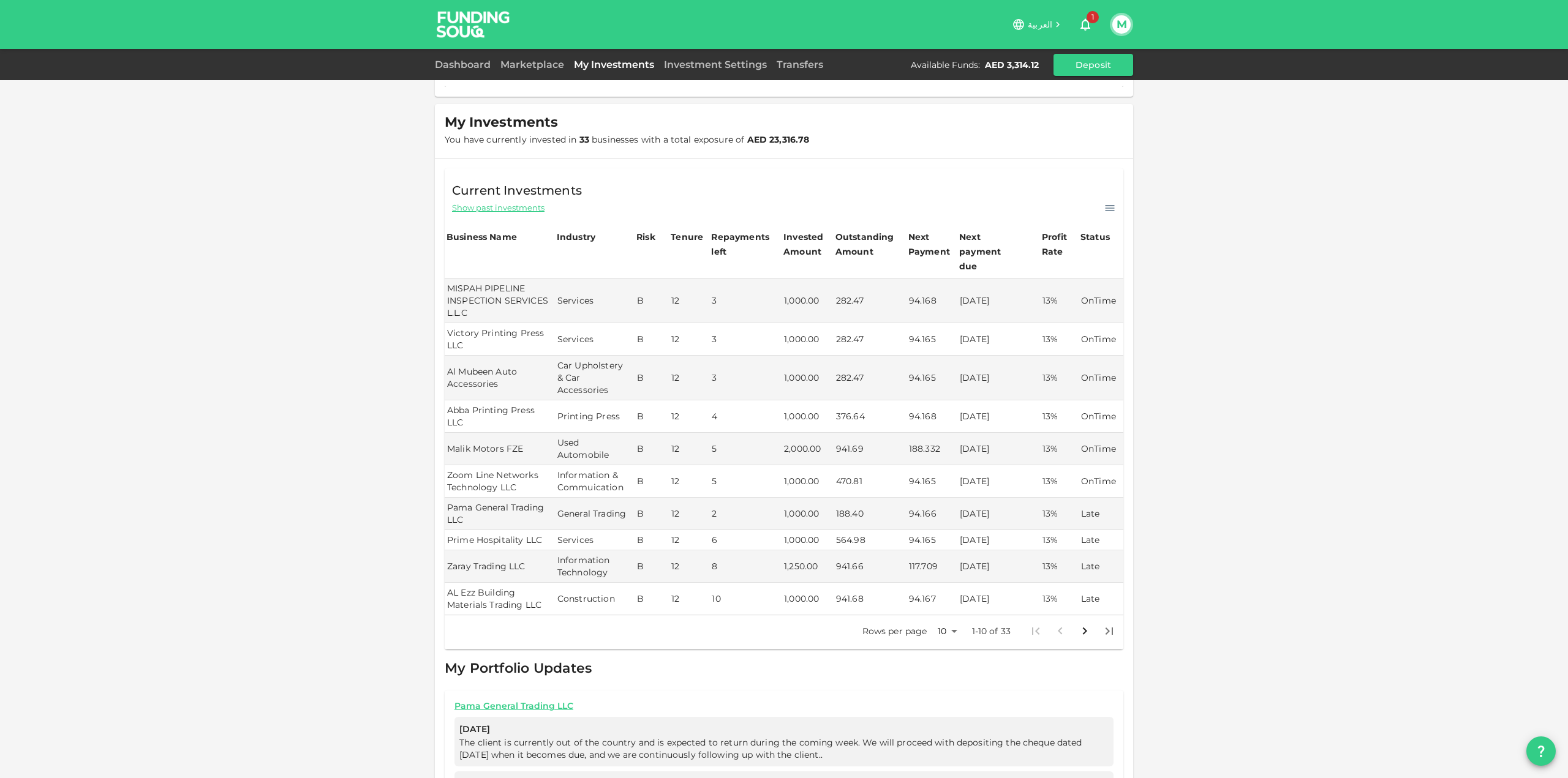
scroll to position [79, 0]
